Goal: Task Accomplishment & Management: Manage account settings

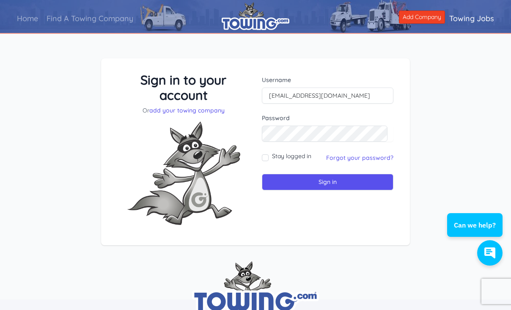
click at [364, 100] on input "[EMAIL_ADDRESS][DOMAIN_NAME]" at bounding box center [327, 95] width 131 height 16
click at [327, 93] on input "[EMAIL_ADDRESS][DOMAIN_NAME]" at bounding box center [327, 95] width 131 height 16
click at [334, 160] on link "Forgot your password?" at bounding box center [359, 158] width 67 height 8
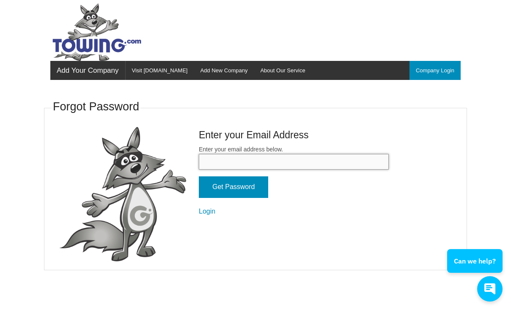
click at [224, 164] on input "Enter your email address below." at bounding box center [294, 162] width 190 height 16
paste input "[EMAIL_ADDRESS][DOMAIN_NAME]"
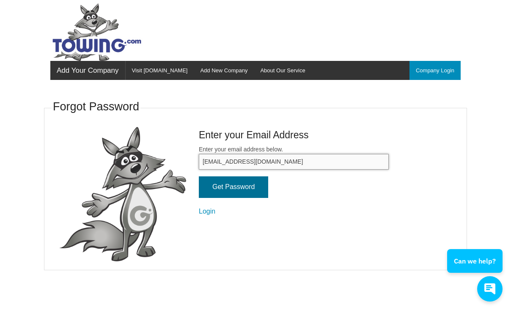
type input "[EMAIL_ADDRESS][DOMAIN_NAME]"
click at [228, 189] on input "Get Password" at bounding box center [233, 187] width 69 height 22
